Goal: Task Accomplishment & Management: Manage account settings

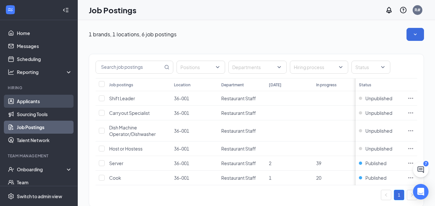
click at [33, 102] on link "Applicants" at bounding box center [44, 101] width 55 height 13
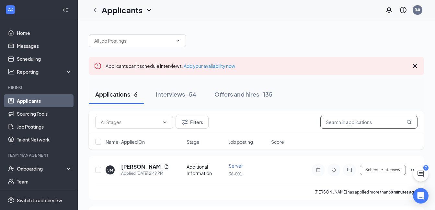
click at [344, 121] on input "text" at bounding box center [368, 122] width 97 height 13
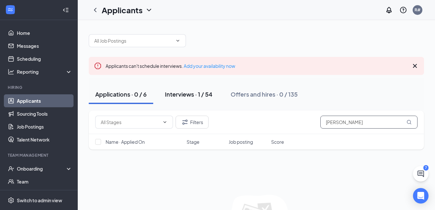
type input "[PERSON_NAME]"
click at [192, 95] on div "Interviews · 1 / 54" at bounding box center [189, 94] width 48 height 8
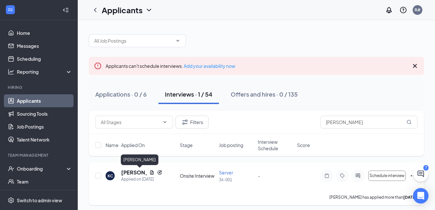
click at [127, 173] on h5 "[PERSON_NAME]" at bounding box center [134, 172] width 26 height 7
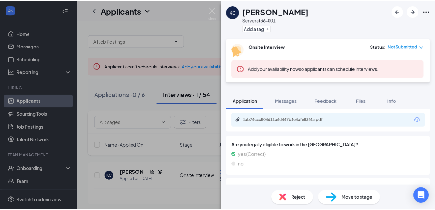
scroll to position [129, 0]
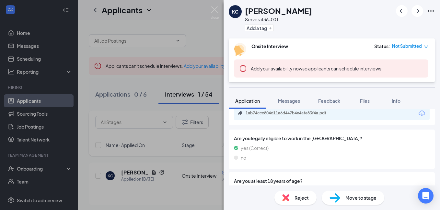
click at [359, 200] on span "Move to stage" at bounding box center [360, 198] width 31 height 7
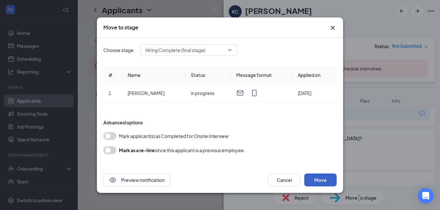
click at [322, 182] on button "Move" at bounding box center [320, 180] width 32 height 13
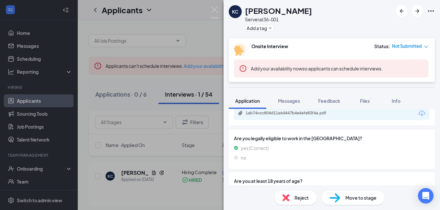
click at [192, 31] on div "[PERSON_NAME] [PERSON_NAME] Server at 36-001 Add a tag Onsite Interview Status …" at bounding box center [220, 105] width 440 height 210
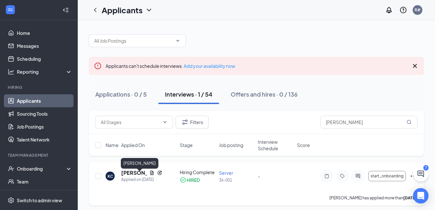
click at [131, 177] on h5 "[PERSON_NAME]" at bounding box center [134, 173] width 26 height 7
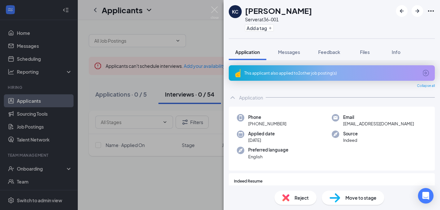
click at [28, 170] on div "[PERSON_NAME] [PERSON_NAME] Server at 36-001 Add a tag Application Messages Fee…" at bounding box center [220, 105] width 440 height 210
click at [130, 173] on div "Filters [PERSON_NAME] Name · Applied On Stage Job posting Interview Schedule Sc…" at bounding box center [259, 147] width 340 height 72
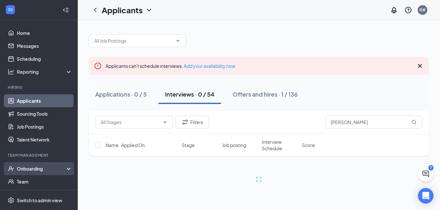
click at [35, 168] on div "Onboarding" at bounding box center [42, 169] width 50 height 6
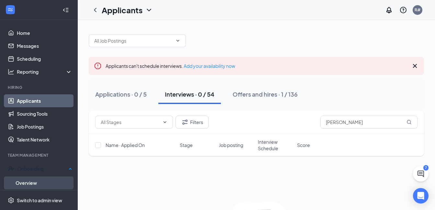
click at [26, 183] on link "Overview" at bounding box center [44, 183] width 57 height 13
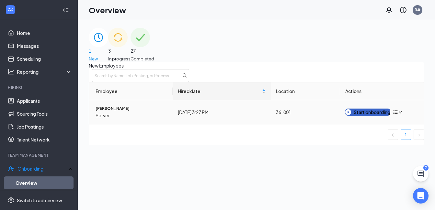
click at [374, 116] on div "Start onboarding" at bounding box center [367, 112] width 45 height 7
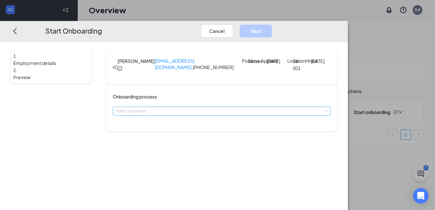
click at [175, 115] on div "Select a process" at bounding box center [220, 111] width 210 height 6
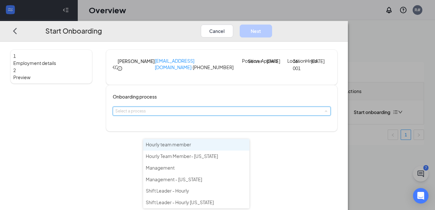
click at [164, 145] on span "Hourly team member" at bounding box center [168, 145] width 45 height 6
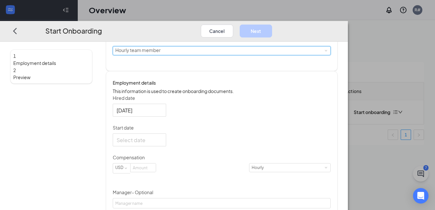
scroll to position [65, 0]
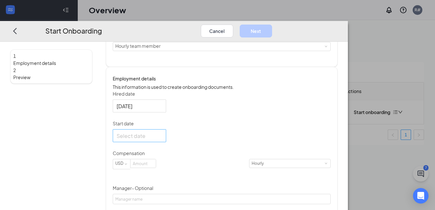
click at [162, 140] on div at bounding box center [140, 136] width 46 height 8
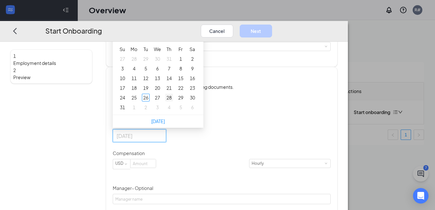
type input "[DATE]"
click at [173, 102] on div "28" at bounding box center [169, 98] width 8 height 8
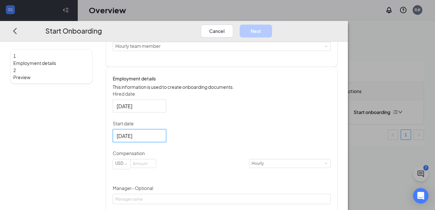
scroll to position [97, 0]
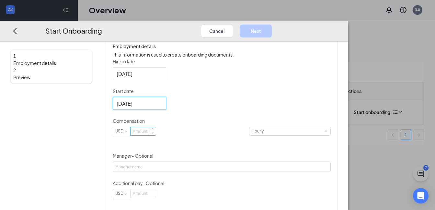
click at [156, 136] on input at bounding box center [142, 131] width 25 height 8
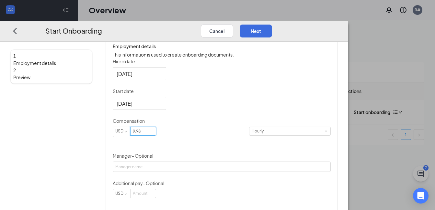
scroll to position [129, 0]
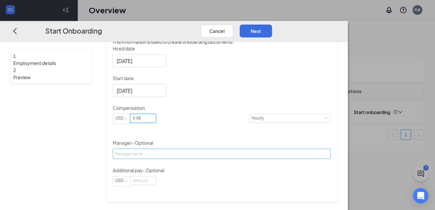
type input "9.98"
click at [201, 159] on input "Manager - Optional" at bounding box center [222, 154] width 218 height 10
type input "[PERSON_NAME]"
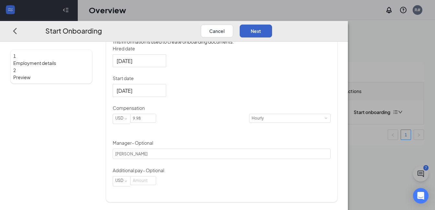
click at [272, 25] on button "Next" at bounding box center [256, 31] width 32 height 13
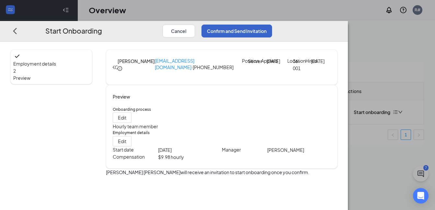
click at [272, 25] on button "Confirm and Send Invitation" at bounding box center [236, 31] width 71 height 13
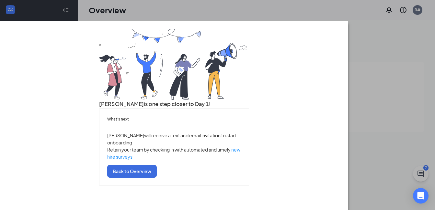
scroll to position [47, 0]
click at [157, 178] on button "Back to Overview" at bounding box center [132, 171] width 50 height 13
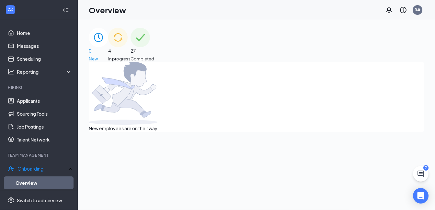
scroll to position [0, 0]
click at [130, 56] on span "In progress" at bounding box center [119, 59] width 22 height 6
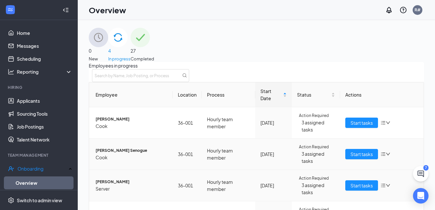
scroll to position [74, 0]
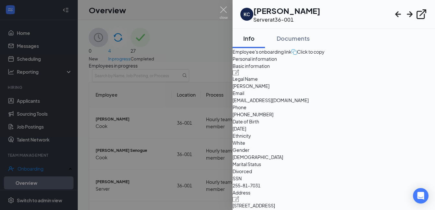
click at [155, 7] on div at bounding box center [217, 105] width 435 height 210
